Goal: Information Seeking & Learning: Learn about a topic

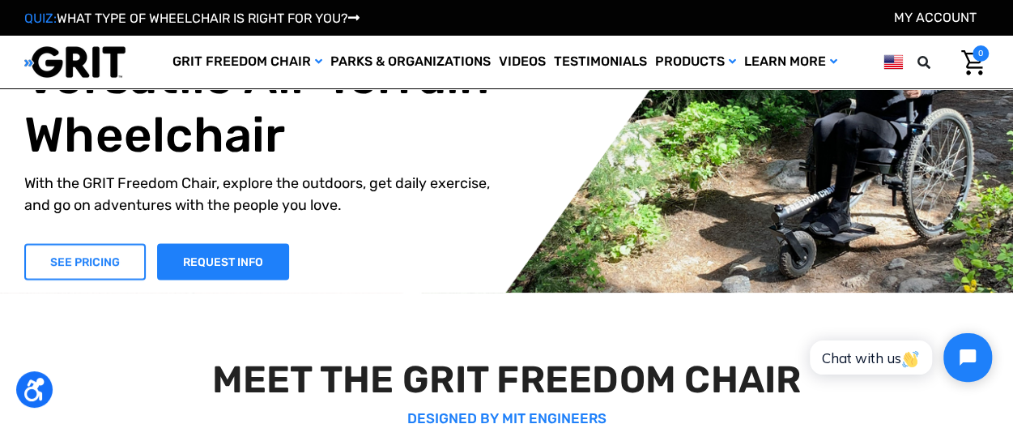
drag, startPoint x: 0, startPoint y: 0, endPoint x: 76, endPoint y: 261, distance: 271.7
click at [76, 261] on link "SEE PRICING" at bounding box center [84, 261] width 121 height 36
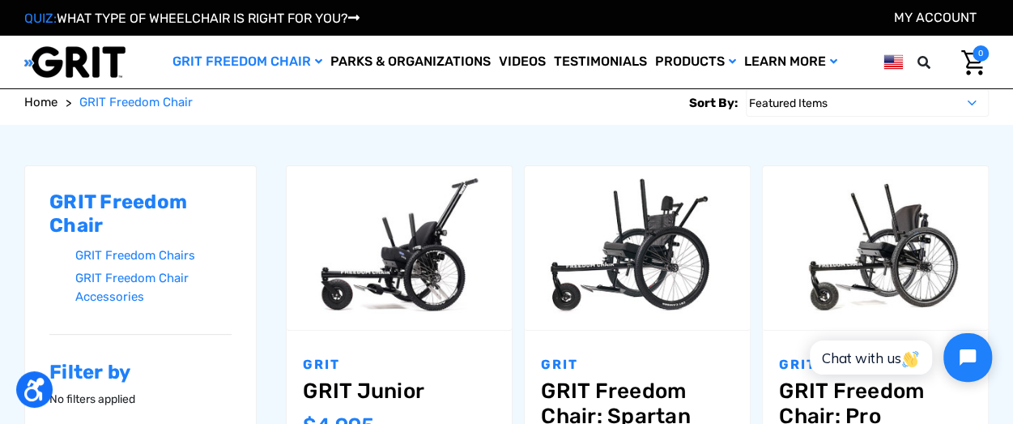
scroll to position [254, 0]
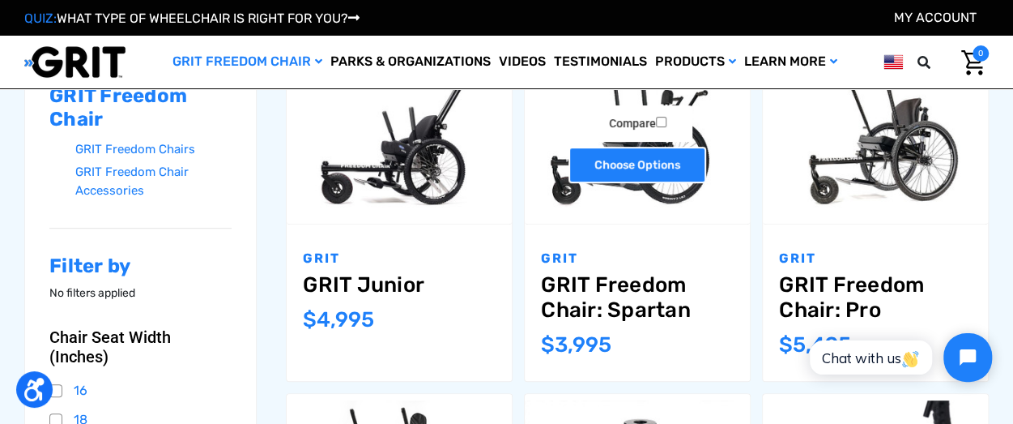
click at [632, 164] on link "Choose Options" at bounding box center [638, 165] width 138 height 36
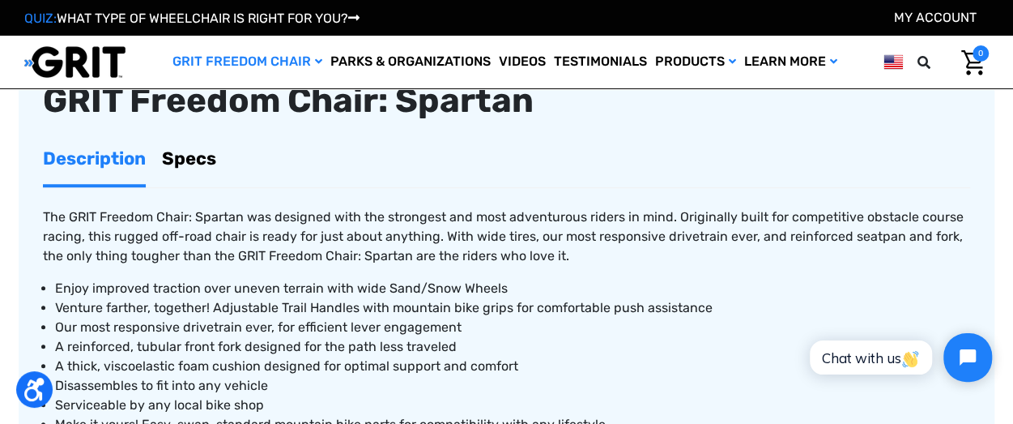
scroll to position [593, 0]
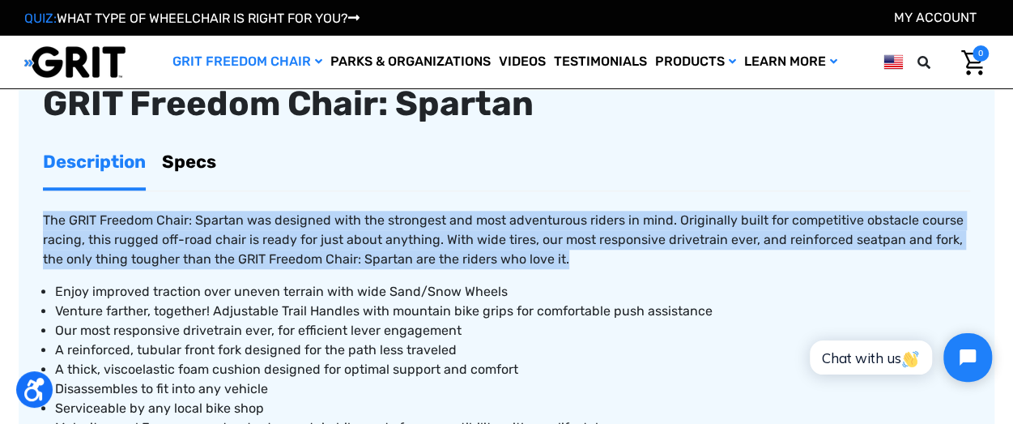
drag, startPoint x: 45, startPoint y: 231, endPoint x: 574, endPoint y: 273, distance: 530.5
click at [574, 269] on p "The GRIT Freedom Chair: Spartan was designed with the strongest and most advent…" at bounding box center [506, 240] width 927 height 58
copy span "The GRIT Freedom Chair: Spartan was designed with the strongest and most advent…"
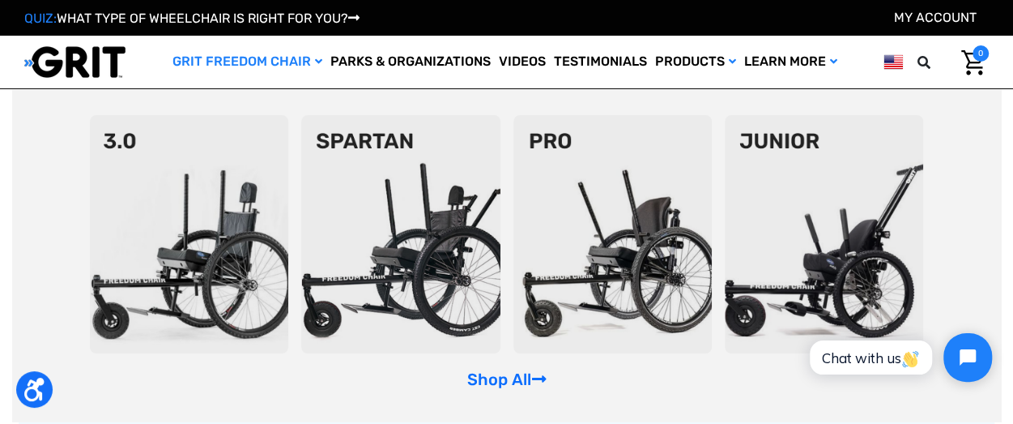
scroll to position [779, 0]
click at [635, 362] on div "Shop All" at bounding box center [506, 255] width 989 height 332
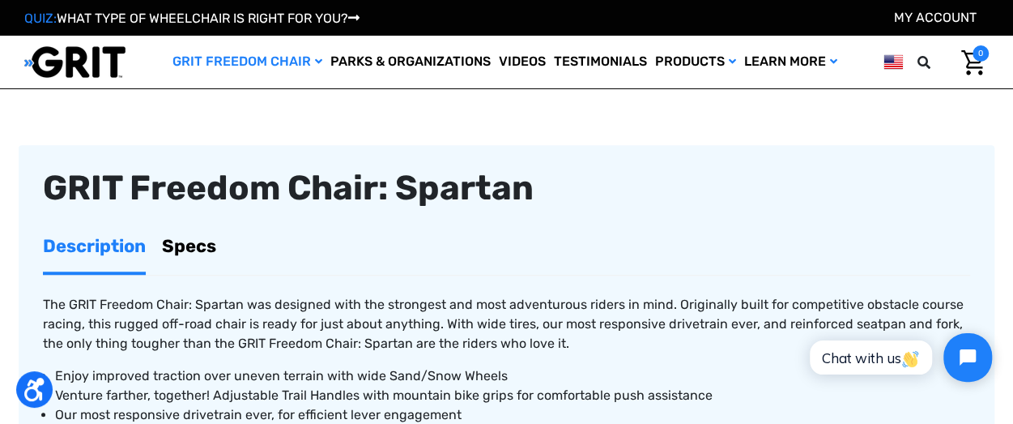
scroll to position [380, 0]
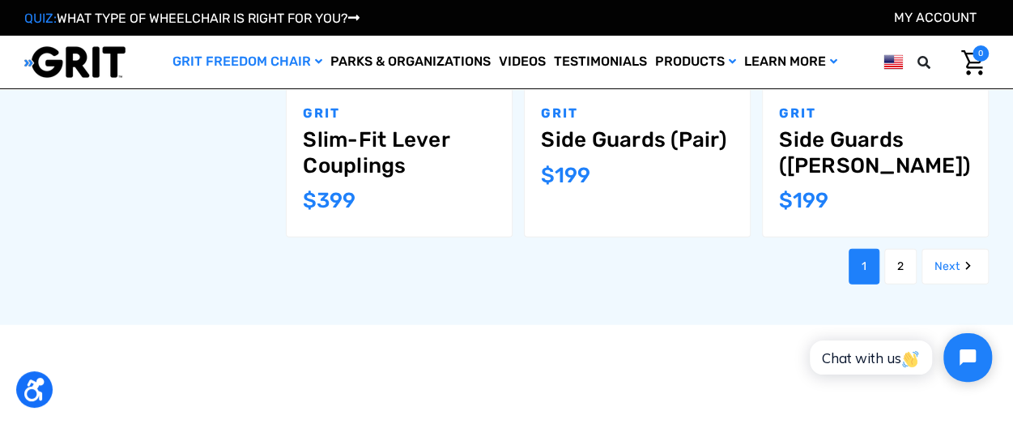
scroll to position [1789, 0]
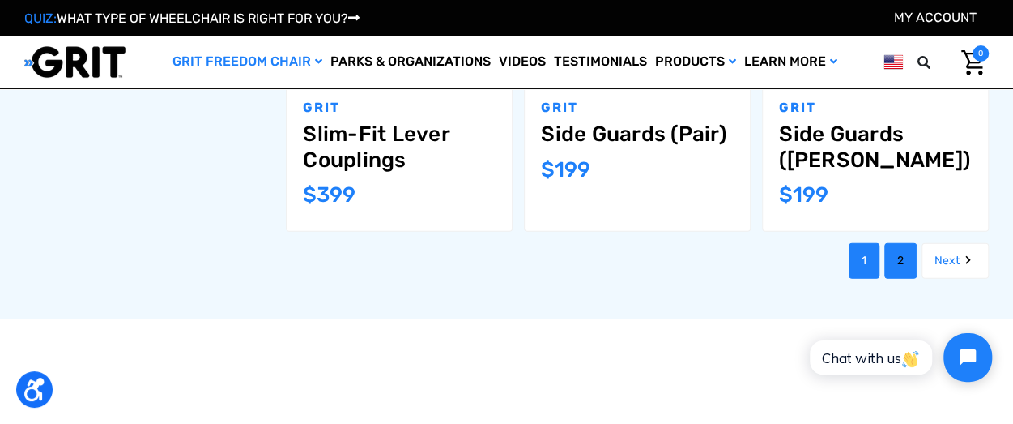
drag, startPoint x: 907, startPoint y: 221, endPoint x: 901, endPoint y: 237, distance: 17.2
click at [901, 243] on link "2" at bounding box center [900, 261] width 32 height 36
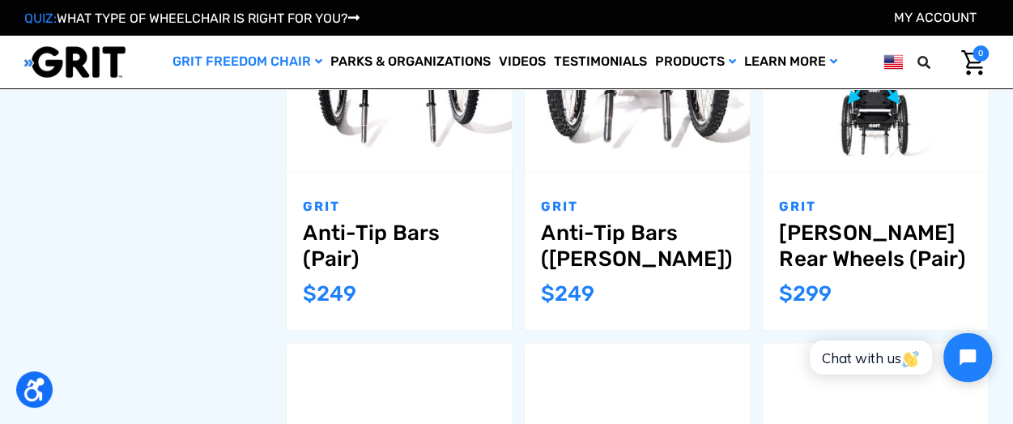
scroll to position [969, 0]
